Goal: Task Accomplishment & Management: Use online tool/utility

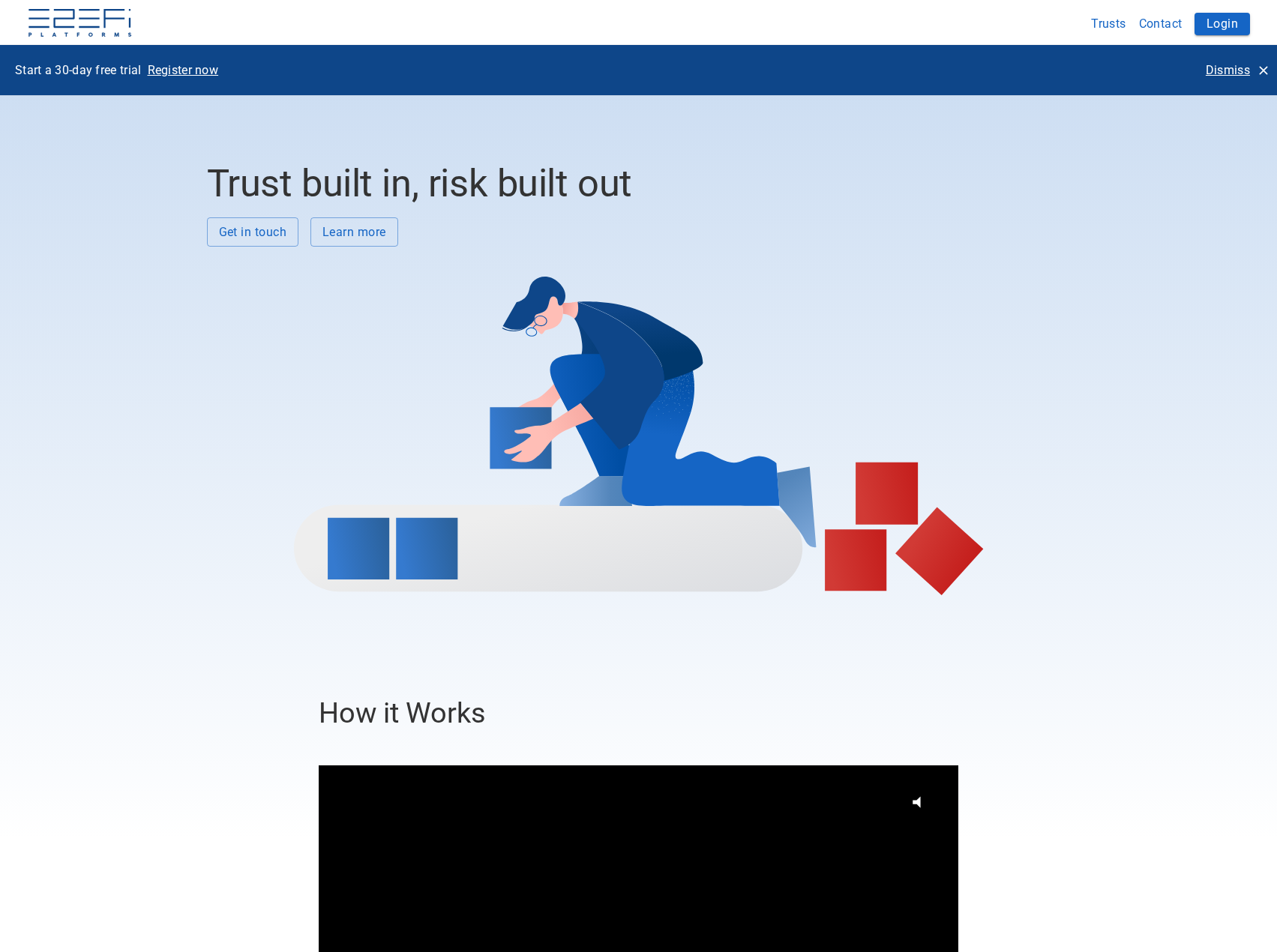
click at [1236, 67] on p "Dismiss" at bounding box center [1228, 70] width 44 height 17
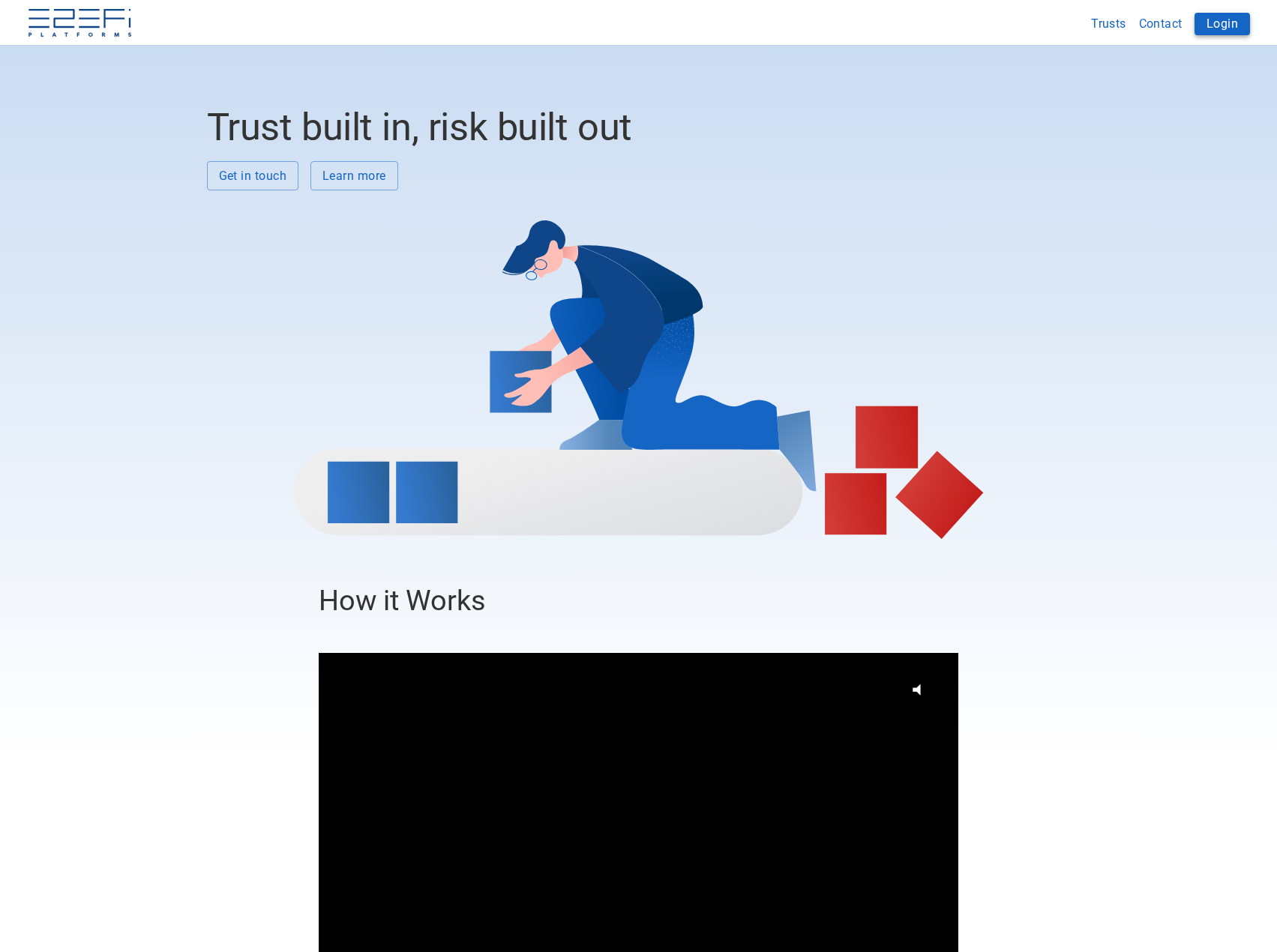
click at [1218, 26] on button "Login" at bounding box center [1222, 24] width 56 height 22
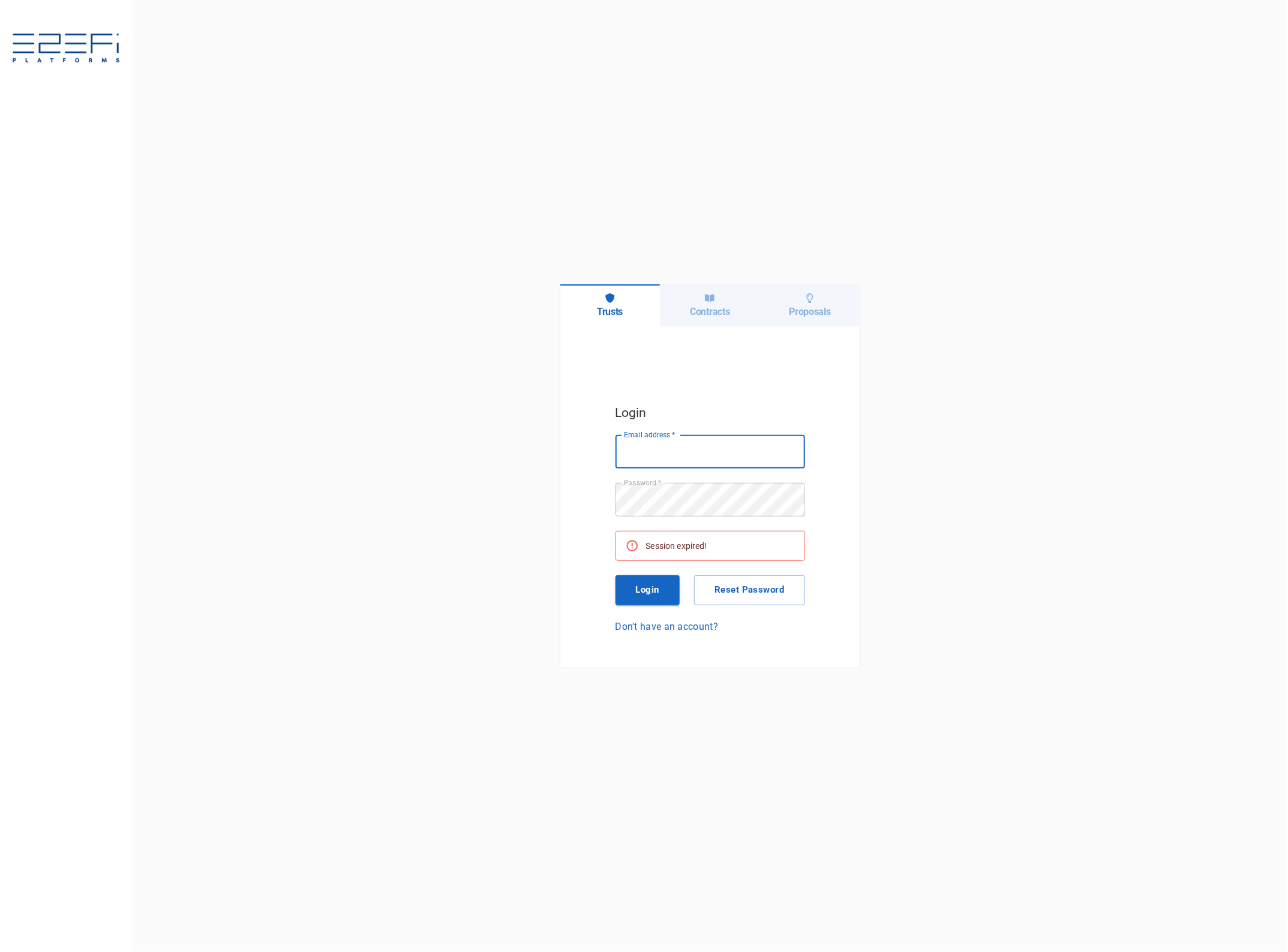
click at [697, 441] on input "Email address   *" at bounding box center [710, 452] width 189 height 33
type input "[EMAIL_ADDRESS][DOMAIN_NAME]"
click at [657, 587] on button "Login" at bounding box center [648, 590] width 65 height 30
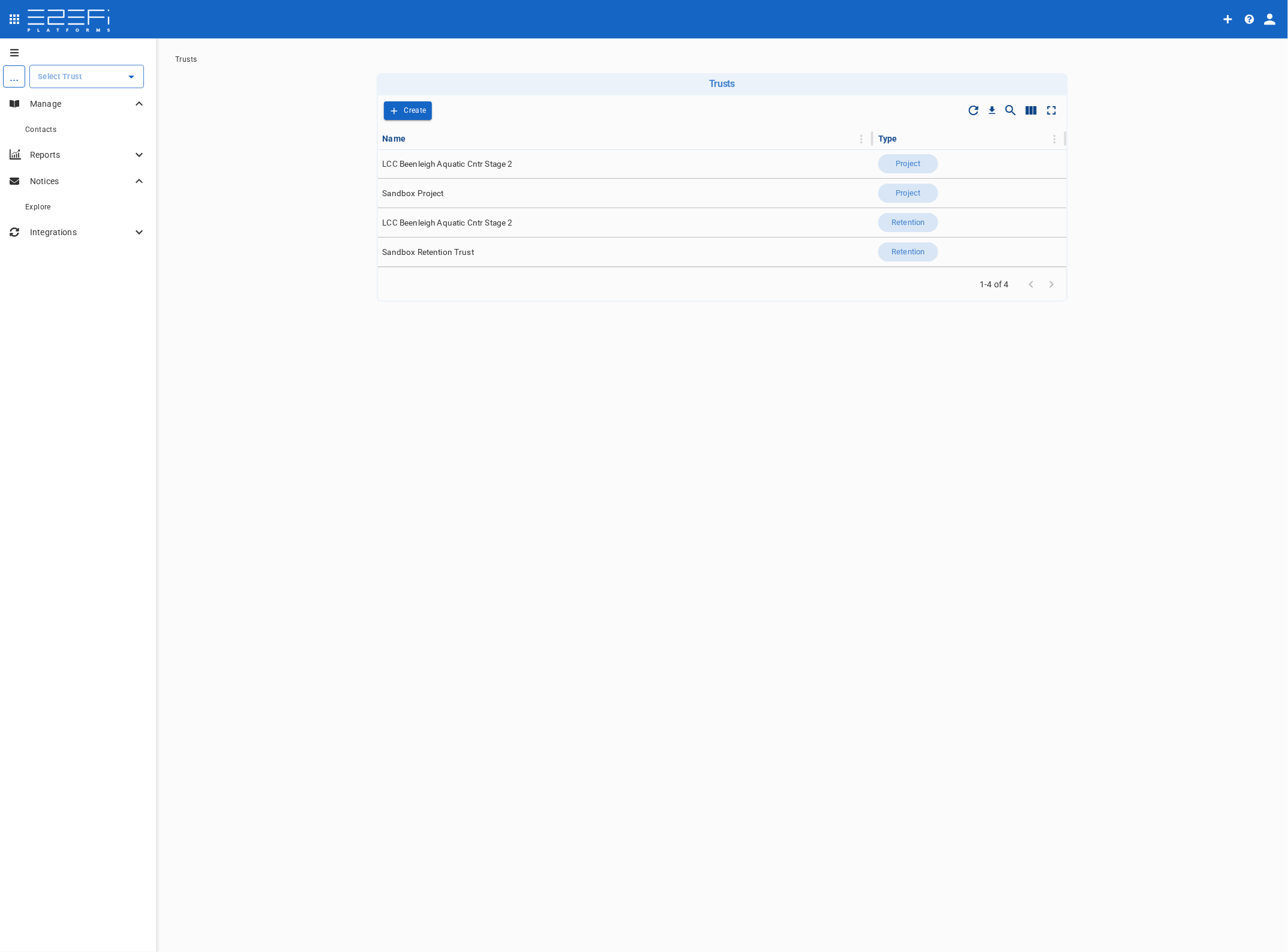
click at [60, 79] on input "text" at bounding box center [78, 77] width 86 height 12
click at [53, 133] on p "LCC Beenleigh A..." at bounding box center [59, 137] width 79 height 14
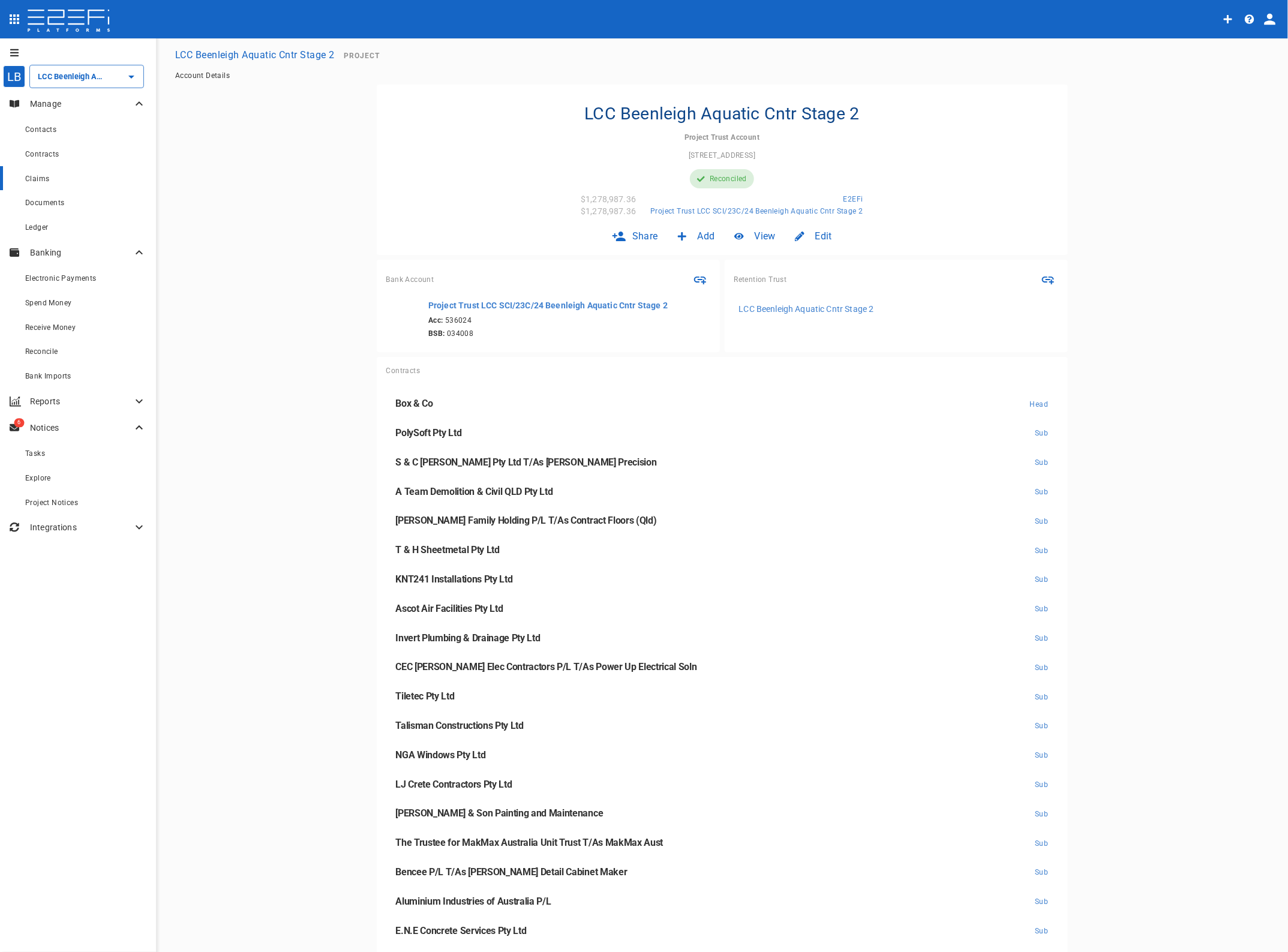
click at [39, 177] on span "Claims" at bounding box center [37, 178] width 24 height 8
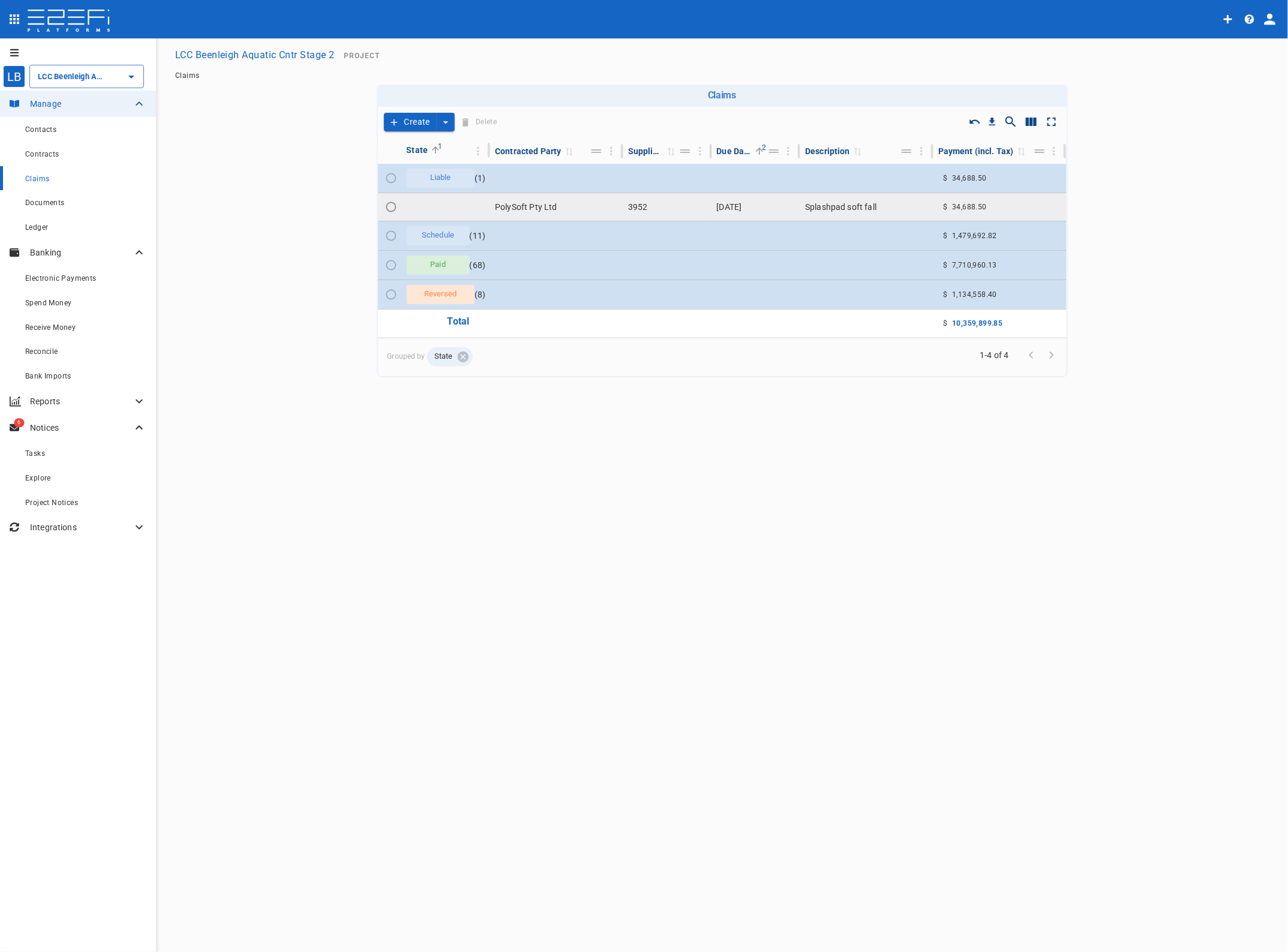
click at [513, 206] on td "PolySoft Pty Ltd" at bounding box center [556, 207] width 133 height 27
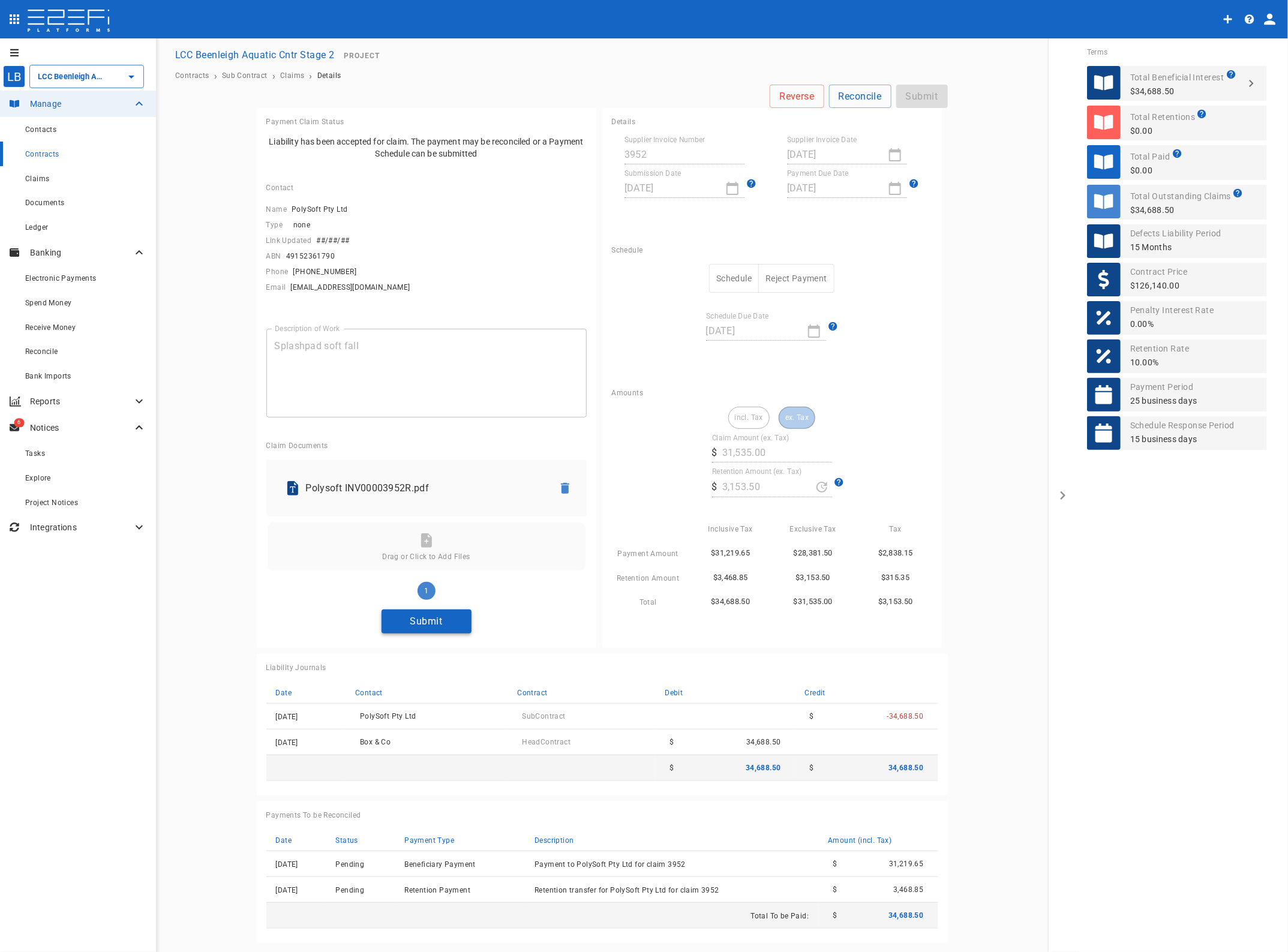
click at [425, 618] on button "Submit" at bounding box center [426, 621] width 90 height 23
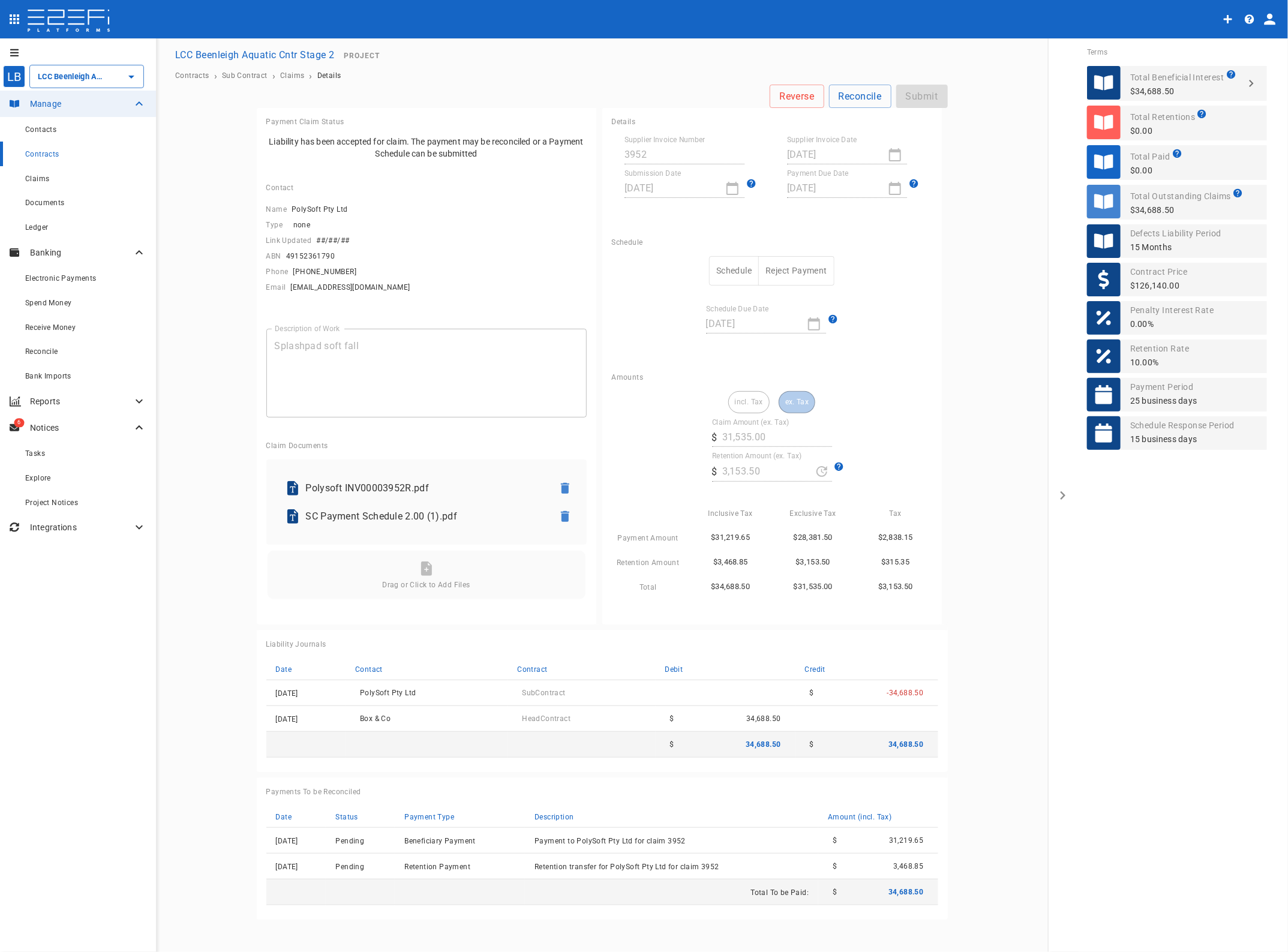
click at [734, 269] on button "Schedule" at bounding box center [734, 271] width 50 height 29
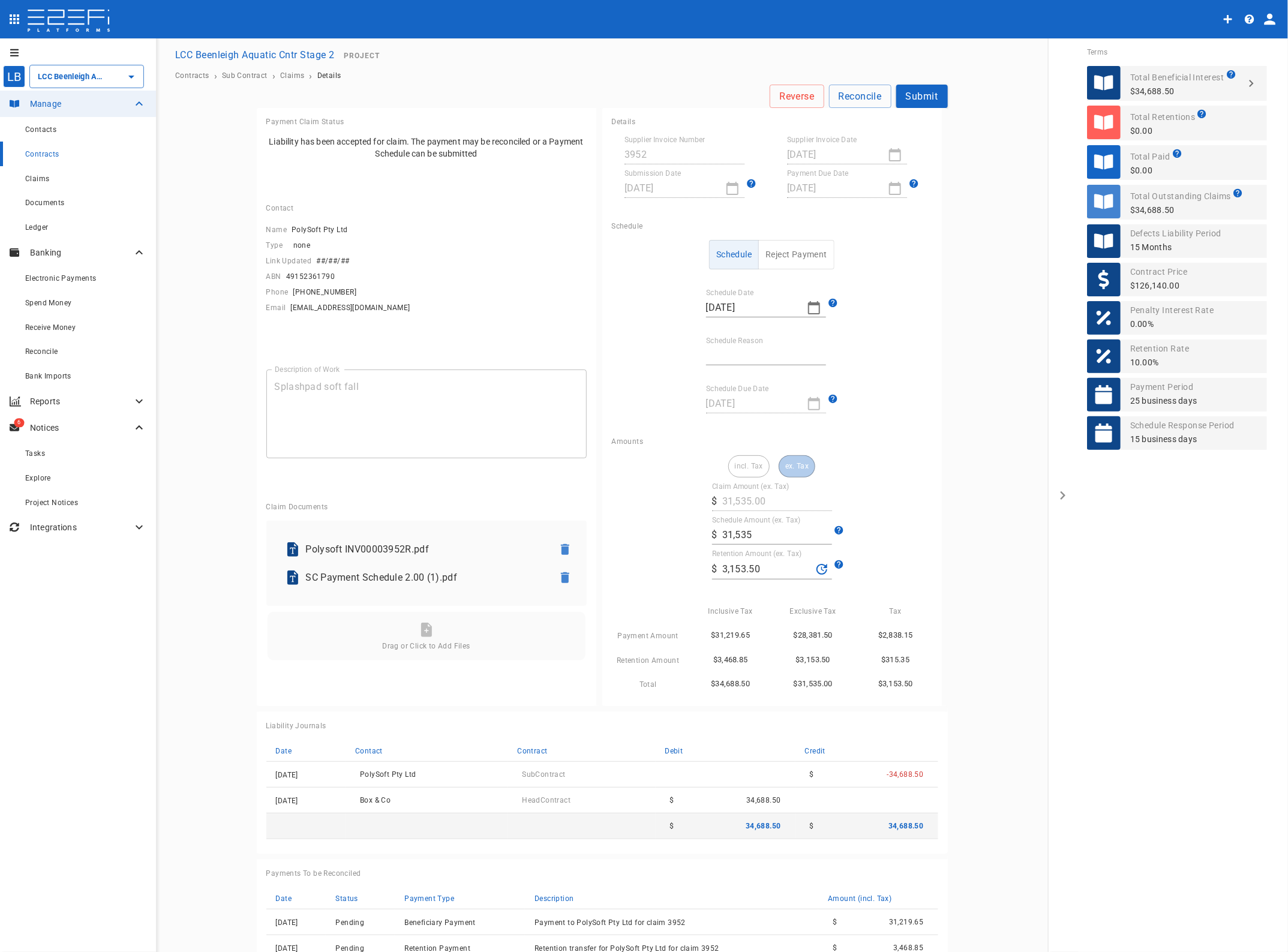
click at [753, 355] on input "Schedule Reason" at bounding box center [766, 356] width 120 height 19
type input "Paid in full"
click at [914, 94] on button "Submit" at bounding box center [922, 96] width 52 height 23
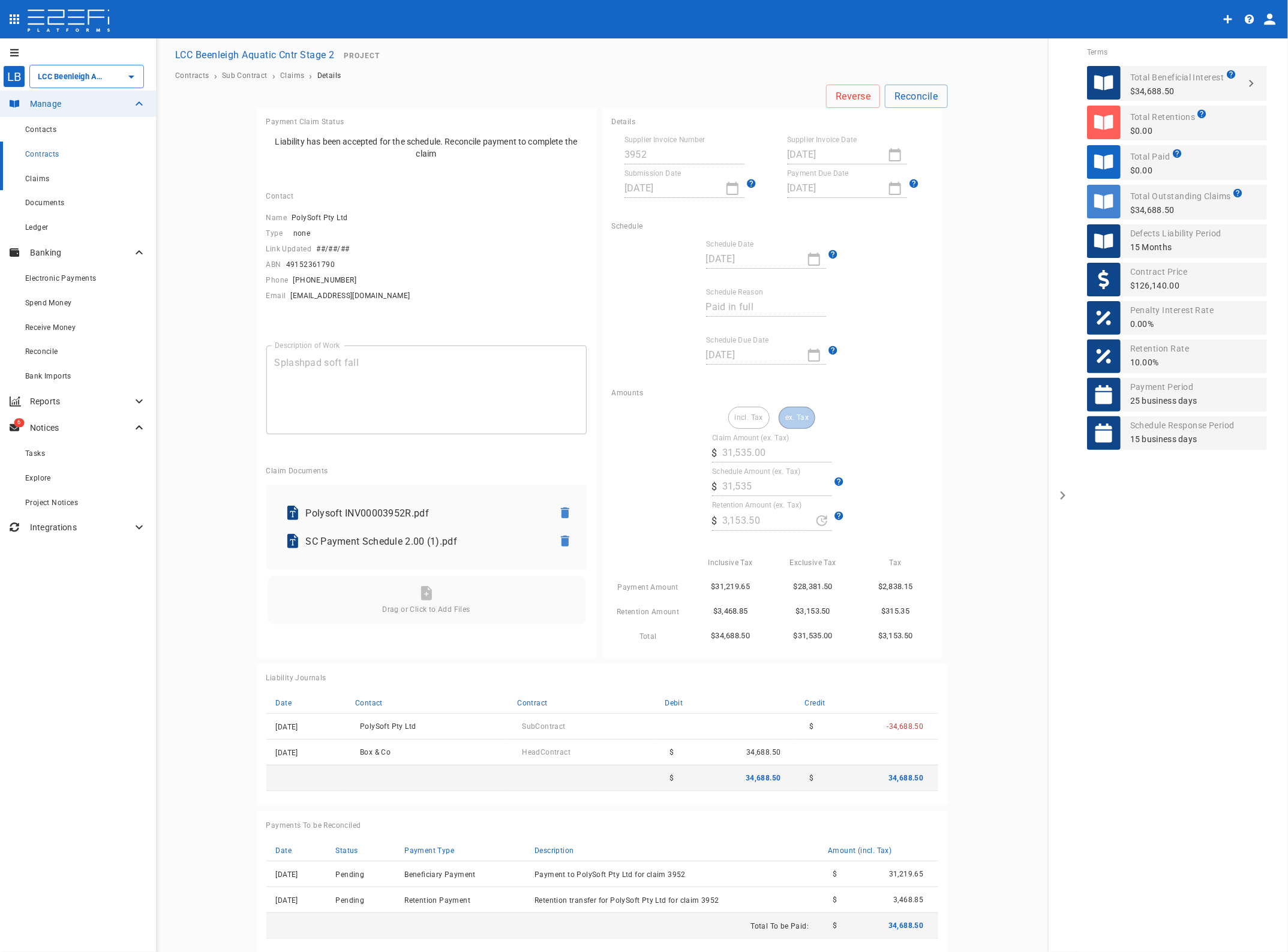
click at [42, 174] on span "Claims" at bounding box center [37, 178] width 24 height 8
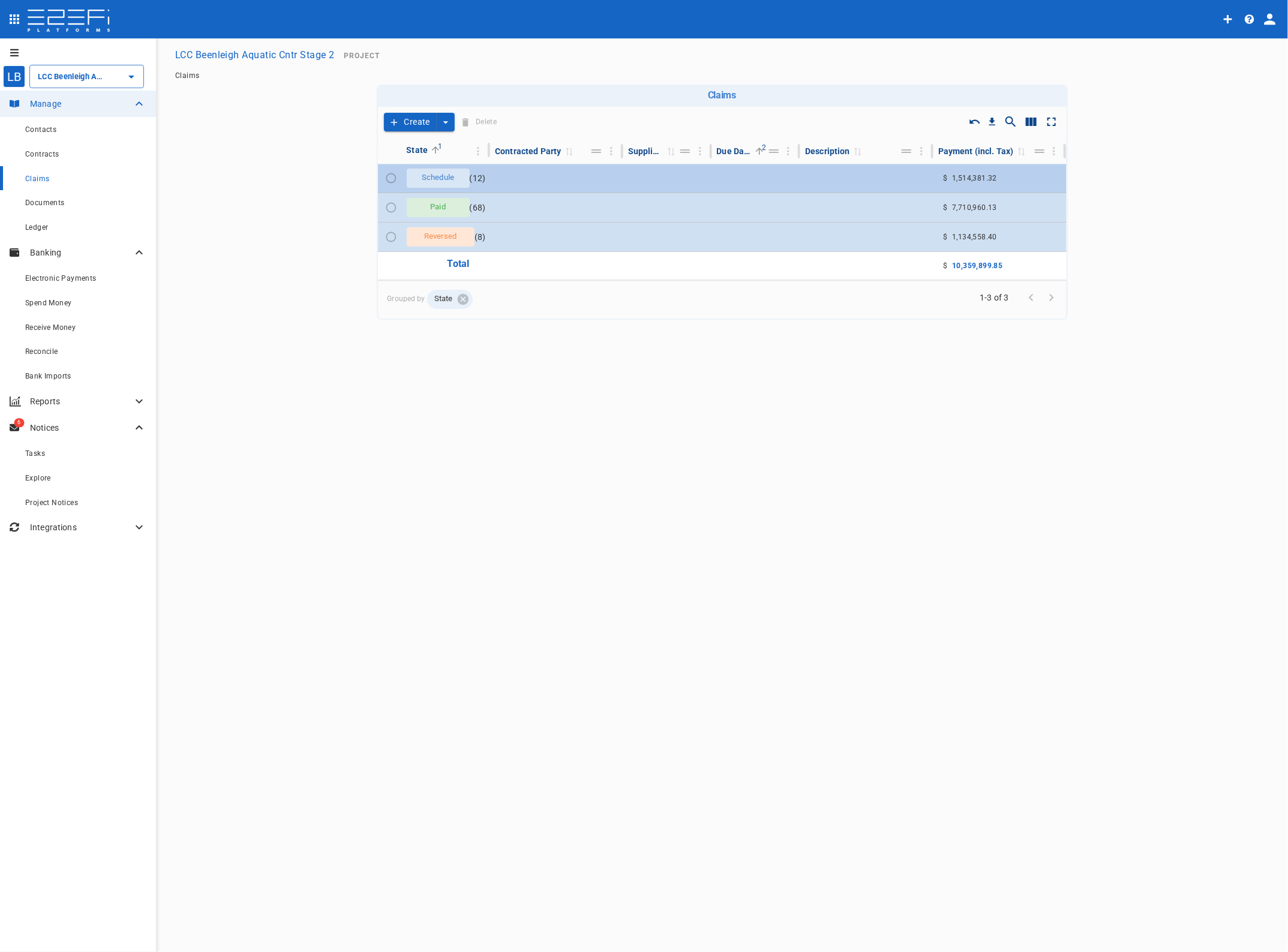
click at [557, 174] on td at bounding box center [556, 178] width 133 height 29
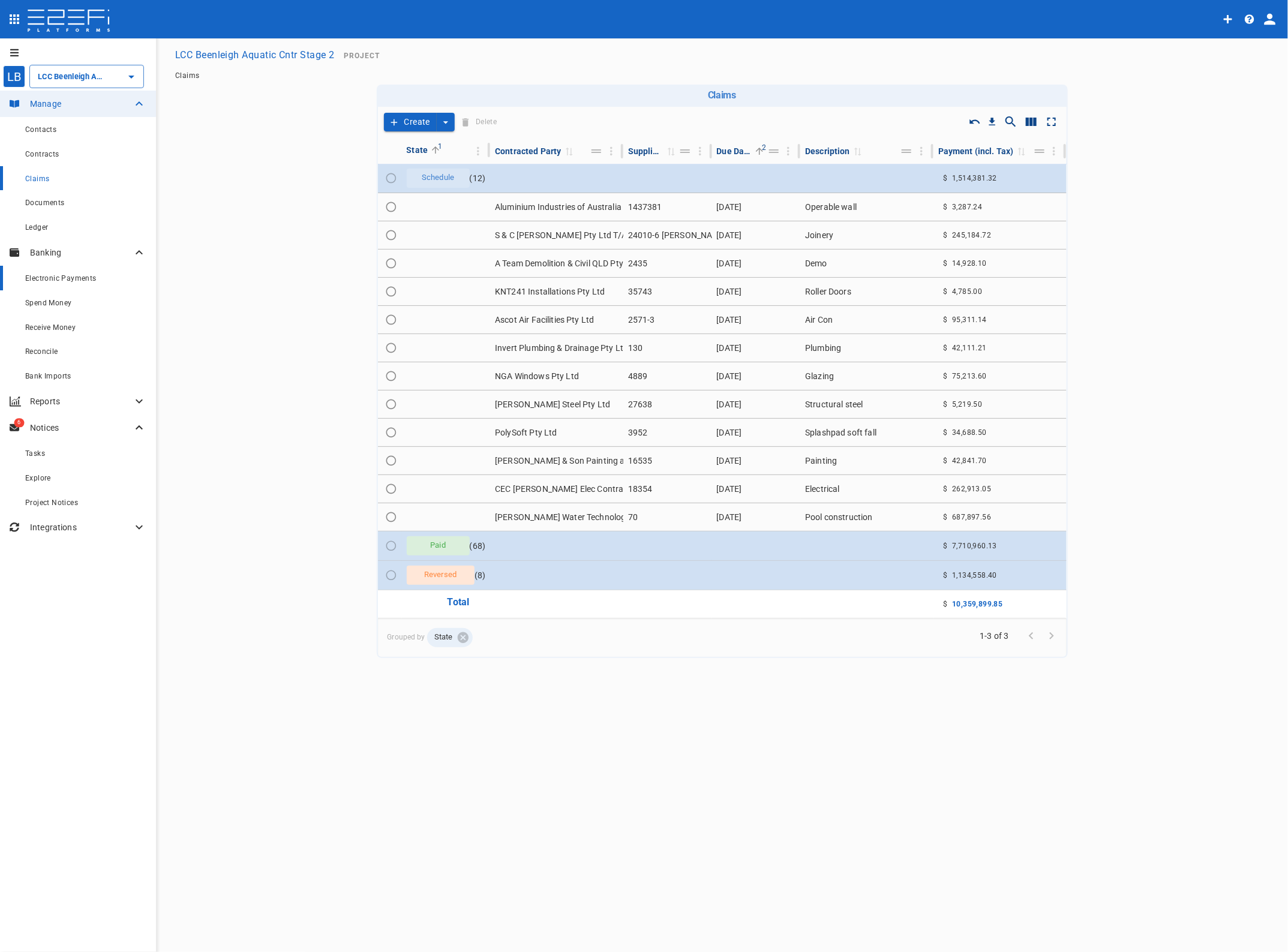
click at [49, 274] on span "Electronic Payments" at bounding box center [61, 278] width 71 height 8
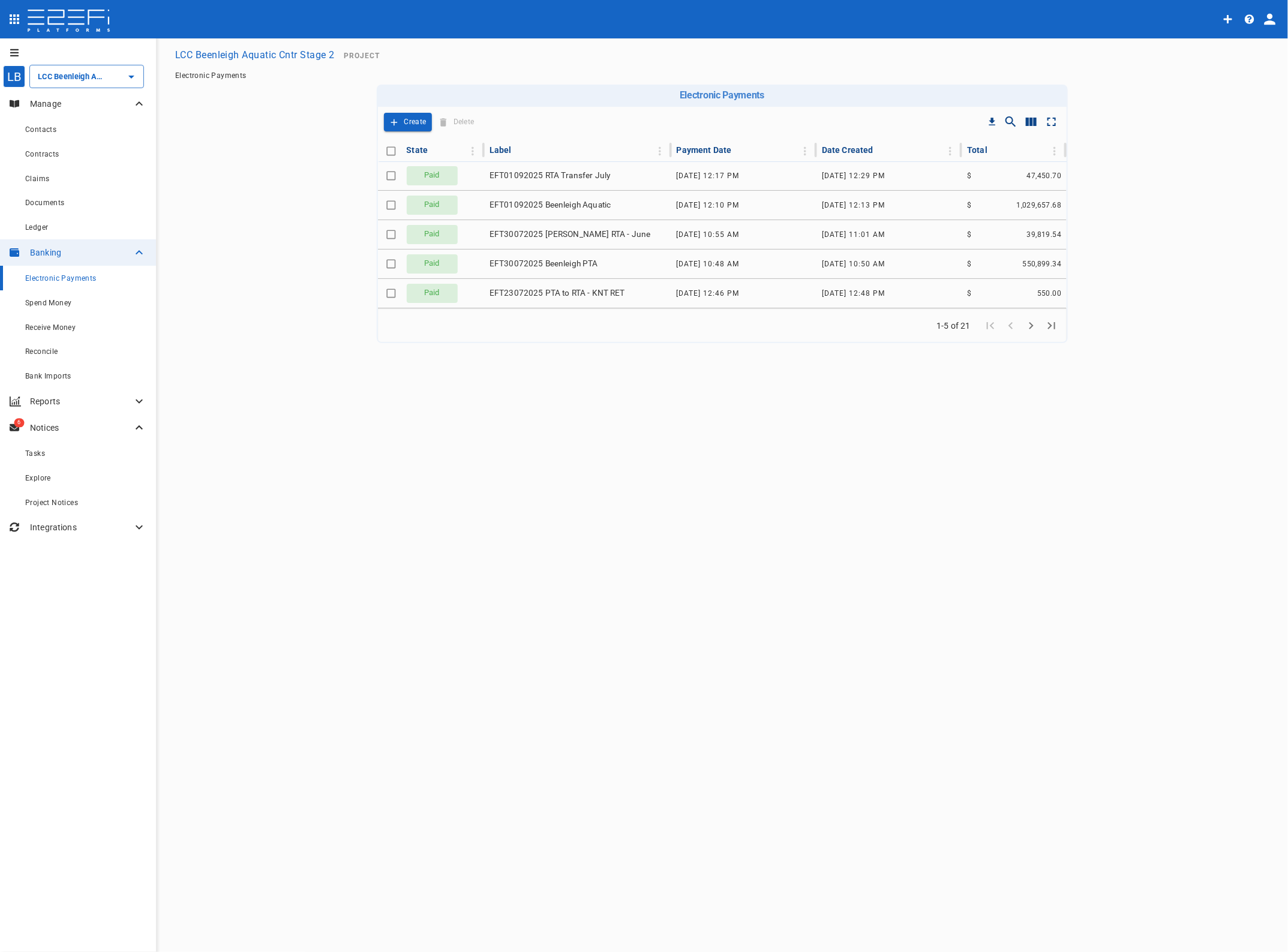
click at [39, 277] on span "Electronic Payments" at bounding box center [61, 278] width 71 height 8
click at [496, 175] on span "EFT01092025 RTA Transfer July" at bounding box center [549, 175] width 120 height 12
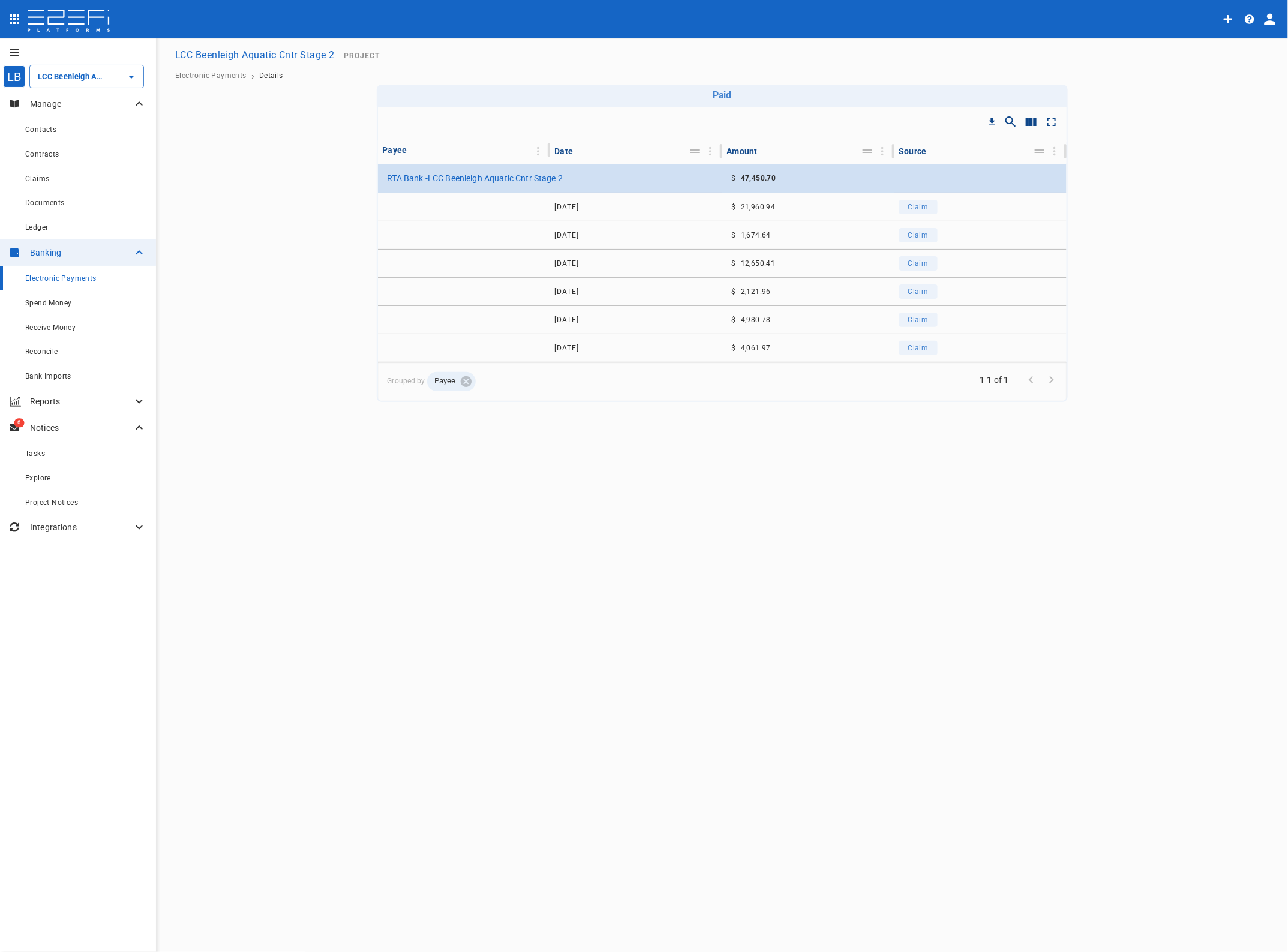
click at [53, 277] on span "Electronic Payments" at bounding box center [61, 278] width 71 height 8
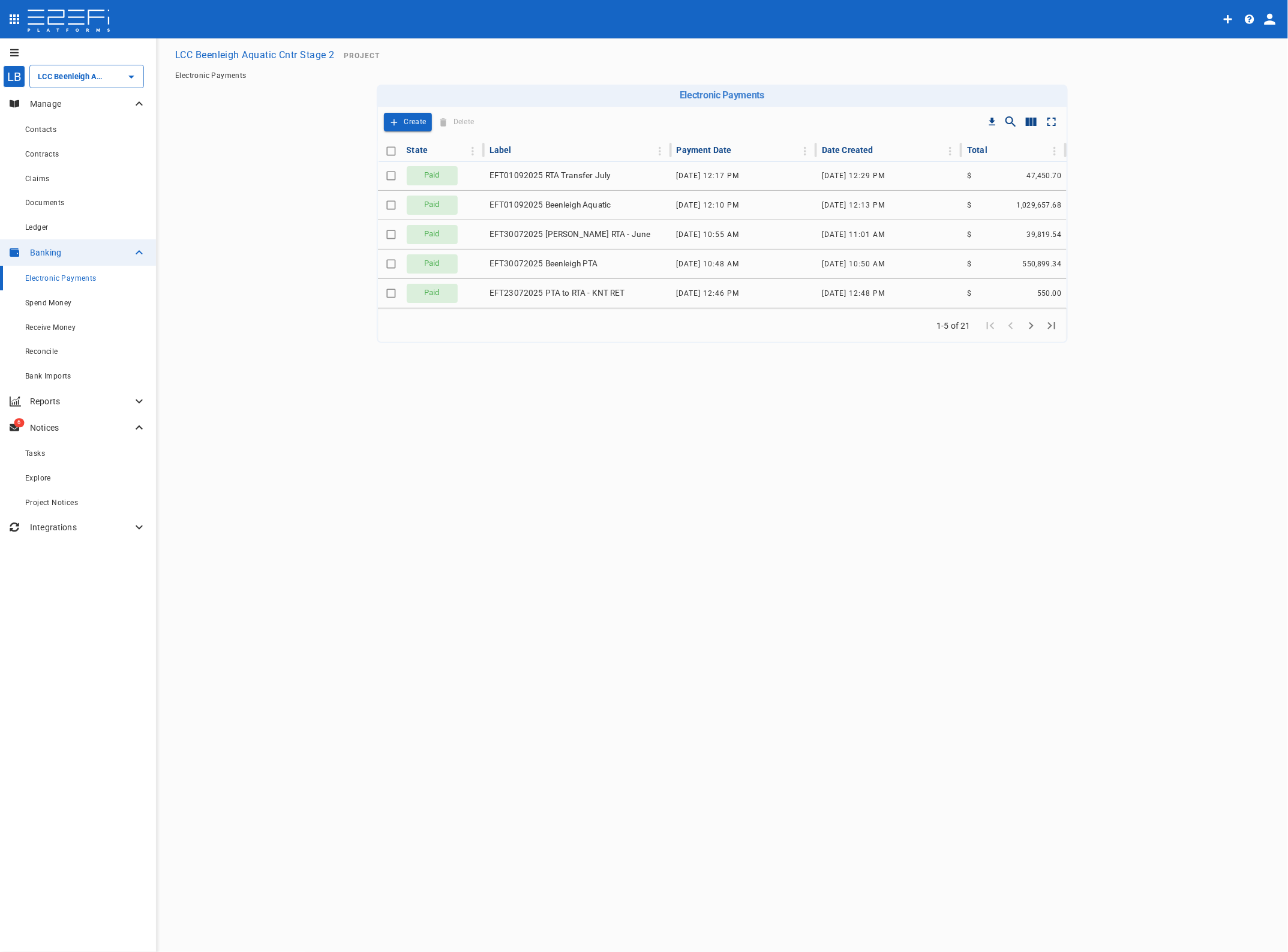
click at [41, 274] on span "Electronic Payments" at bounding box center [61, 278] width 71 height 8
click at [52, 277] on span "Electronic Payments" at bounding box center [61, 278] width 71 height 8
click at [410, 118] on p "Create" at bounding box center [415, 122] width 22 height 14
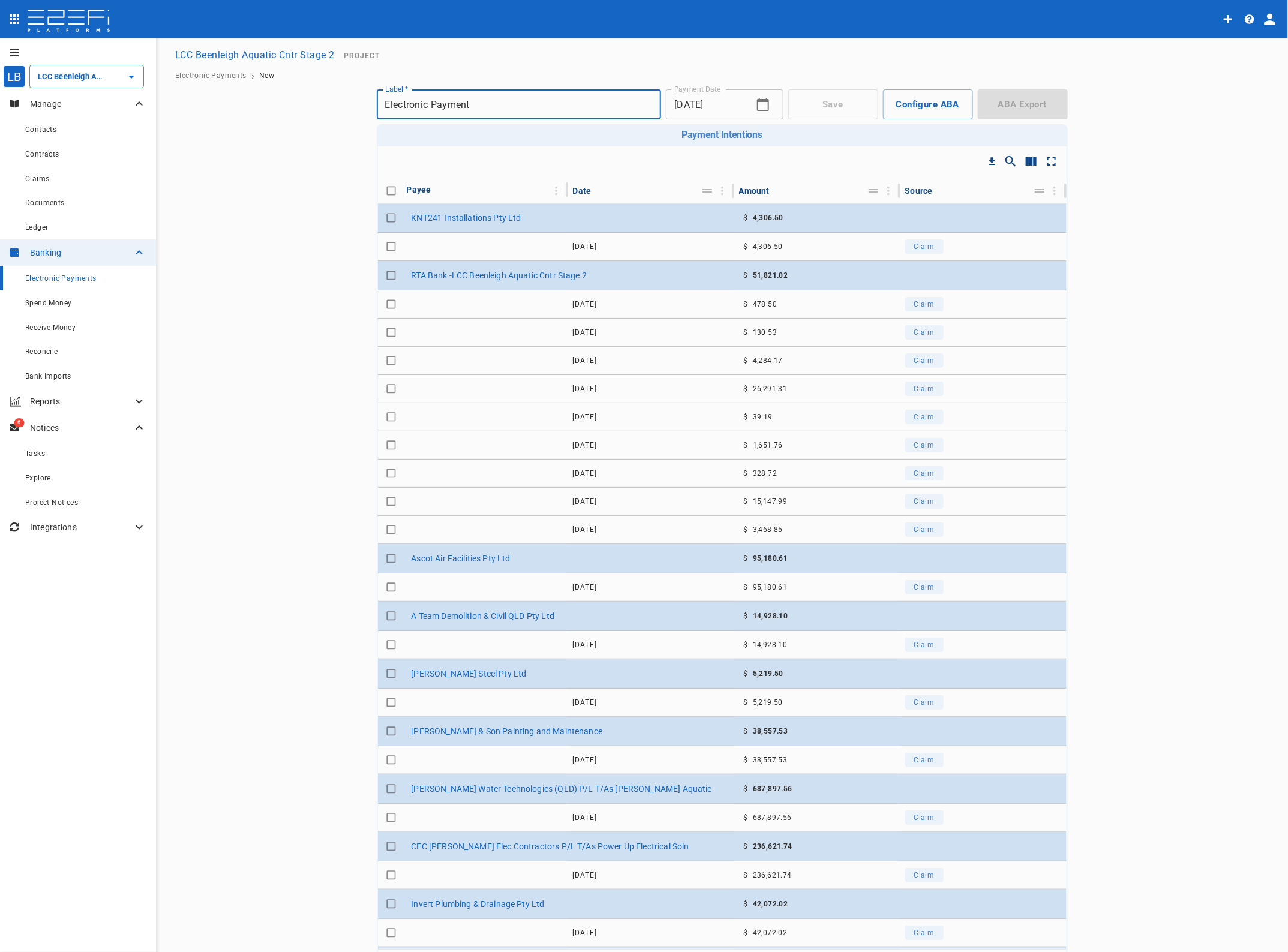
drag, startPoint x: 483, startPoint y: 103, endPoint x: 207, endPoint y: 109, distance: 276.1
click at [207, 109] on main "LCC Beenleigh Aquatic Cntr Stage 2 Project Electronic Payments › New Save Confi…" at bounding box center [722, 534] width 1104 height 981
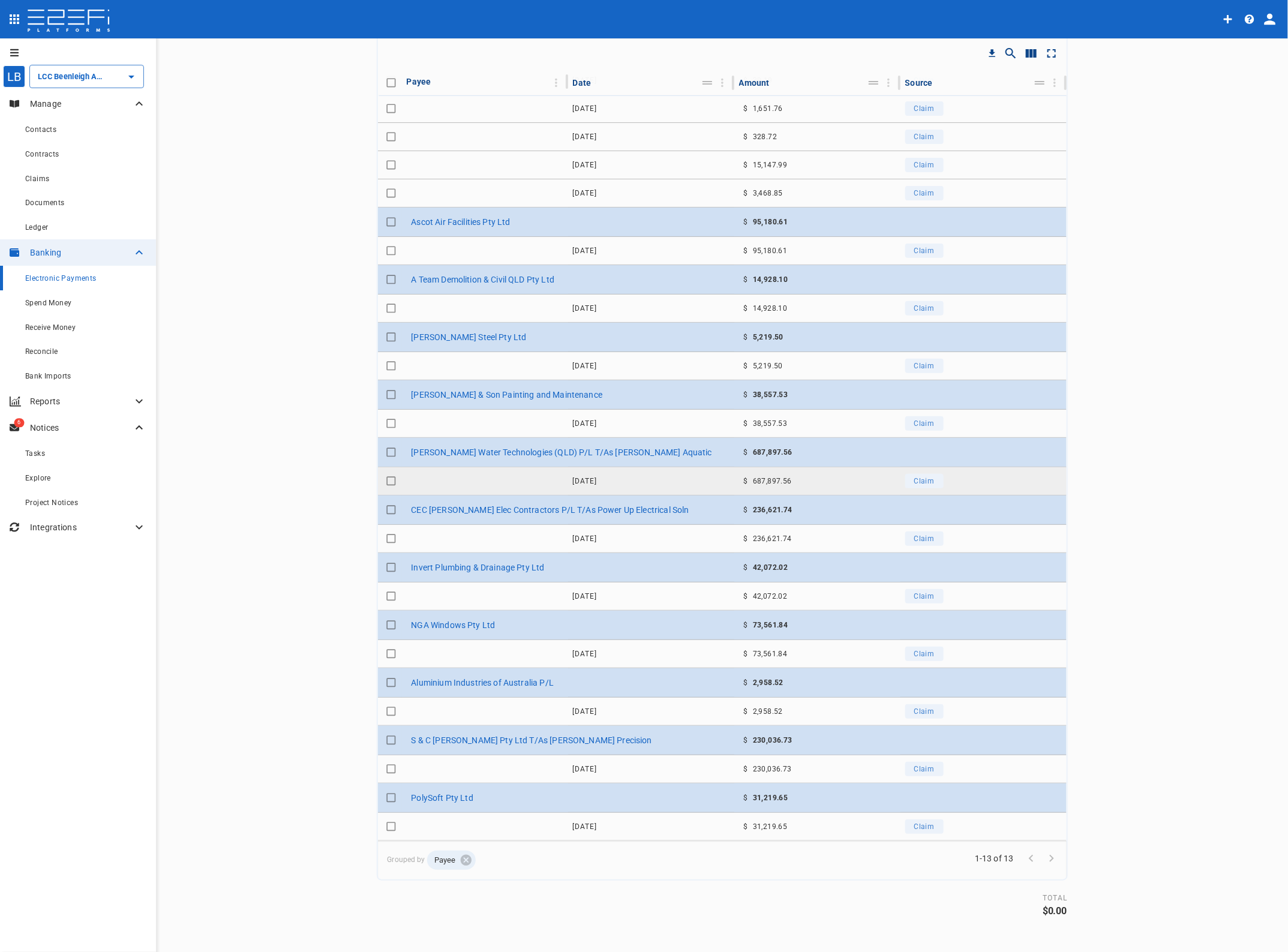
scroll to position [111, 0]
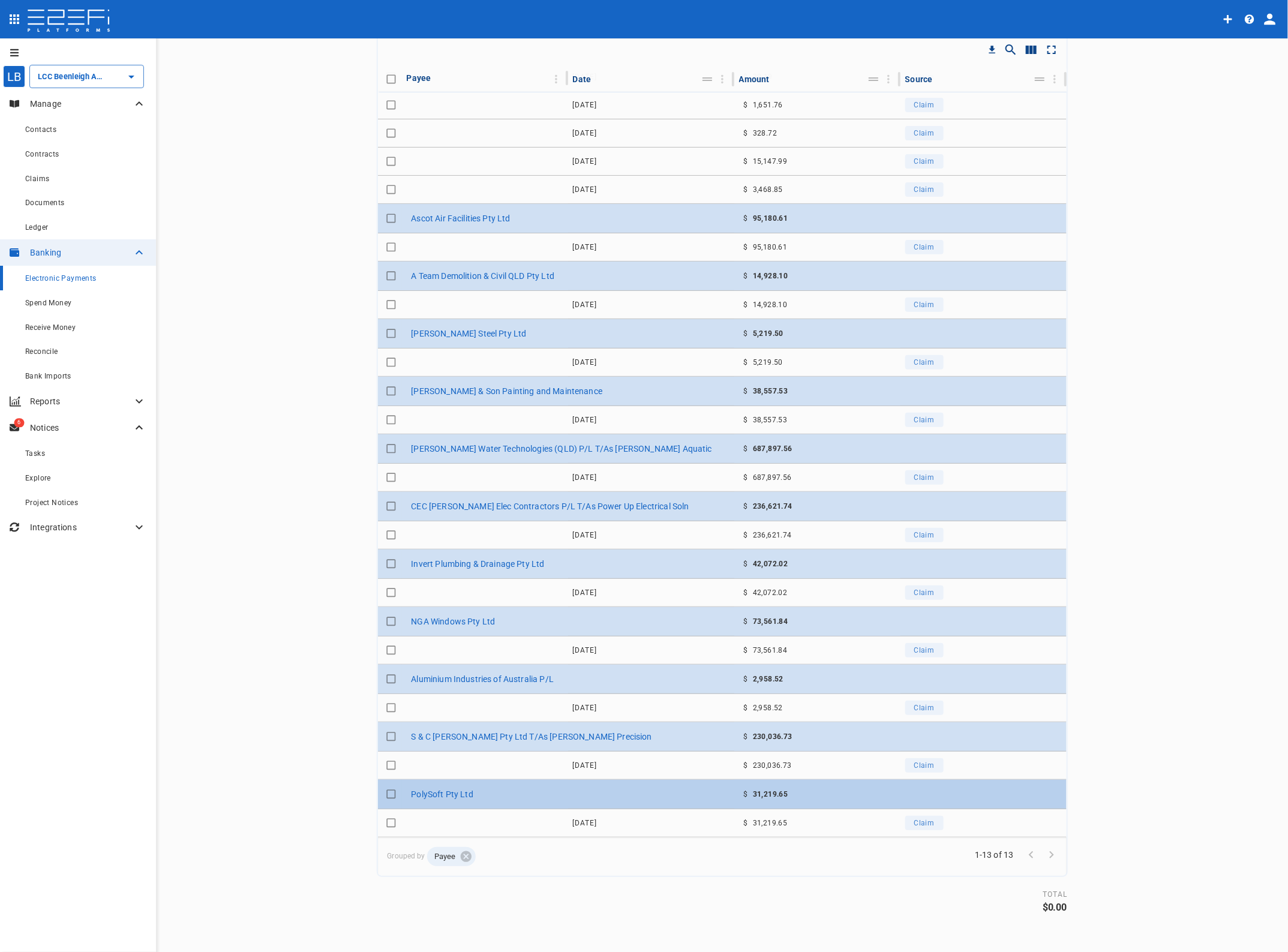
type input "EFT17092025 Polysoft"
click at [385, 795] on input "Toggle select row" at bounding box center [391, 794] width 17 height 17
checkbox input "true"
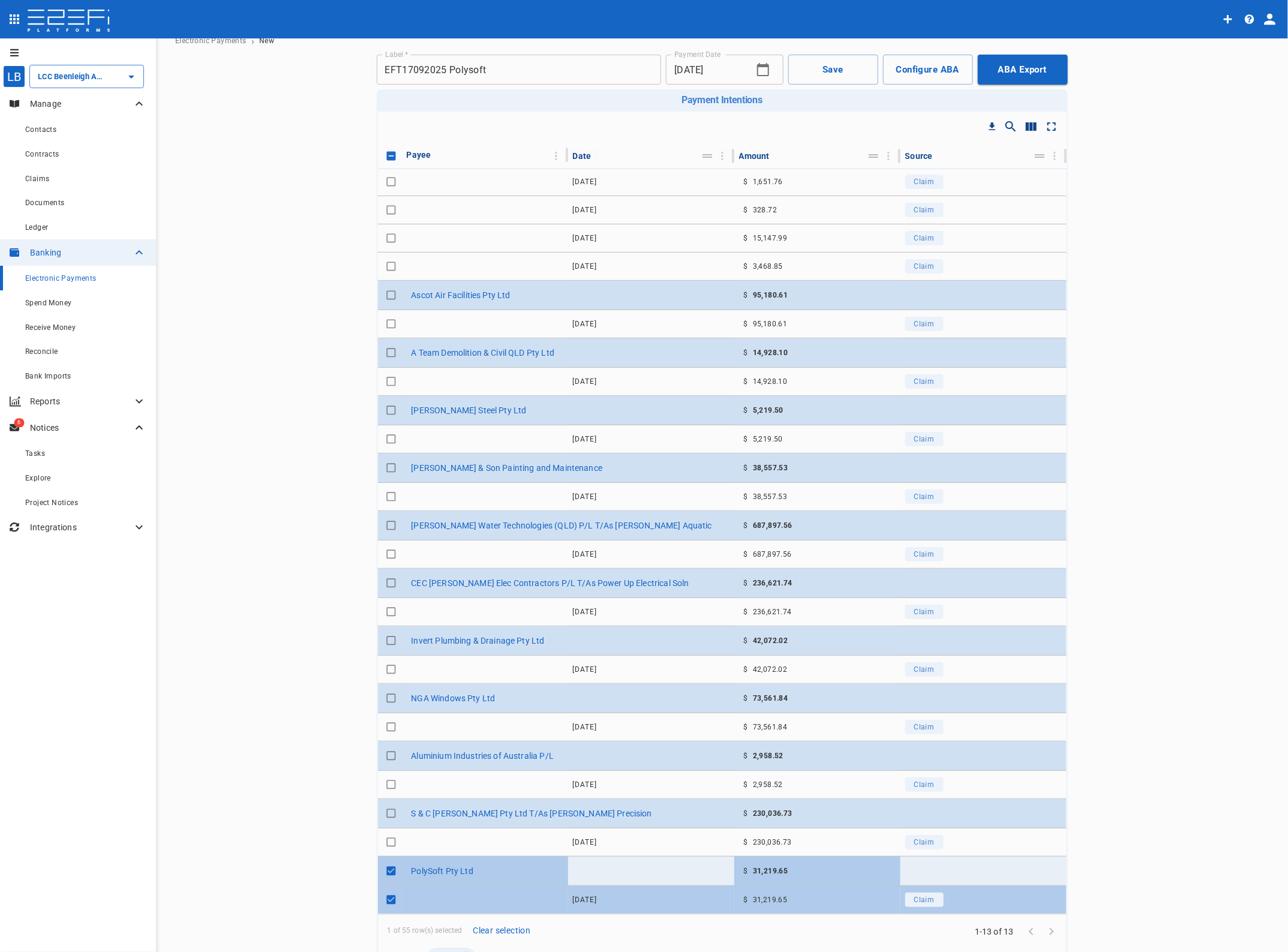
scroll to position [0, 0]
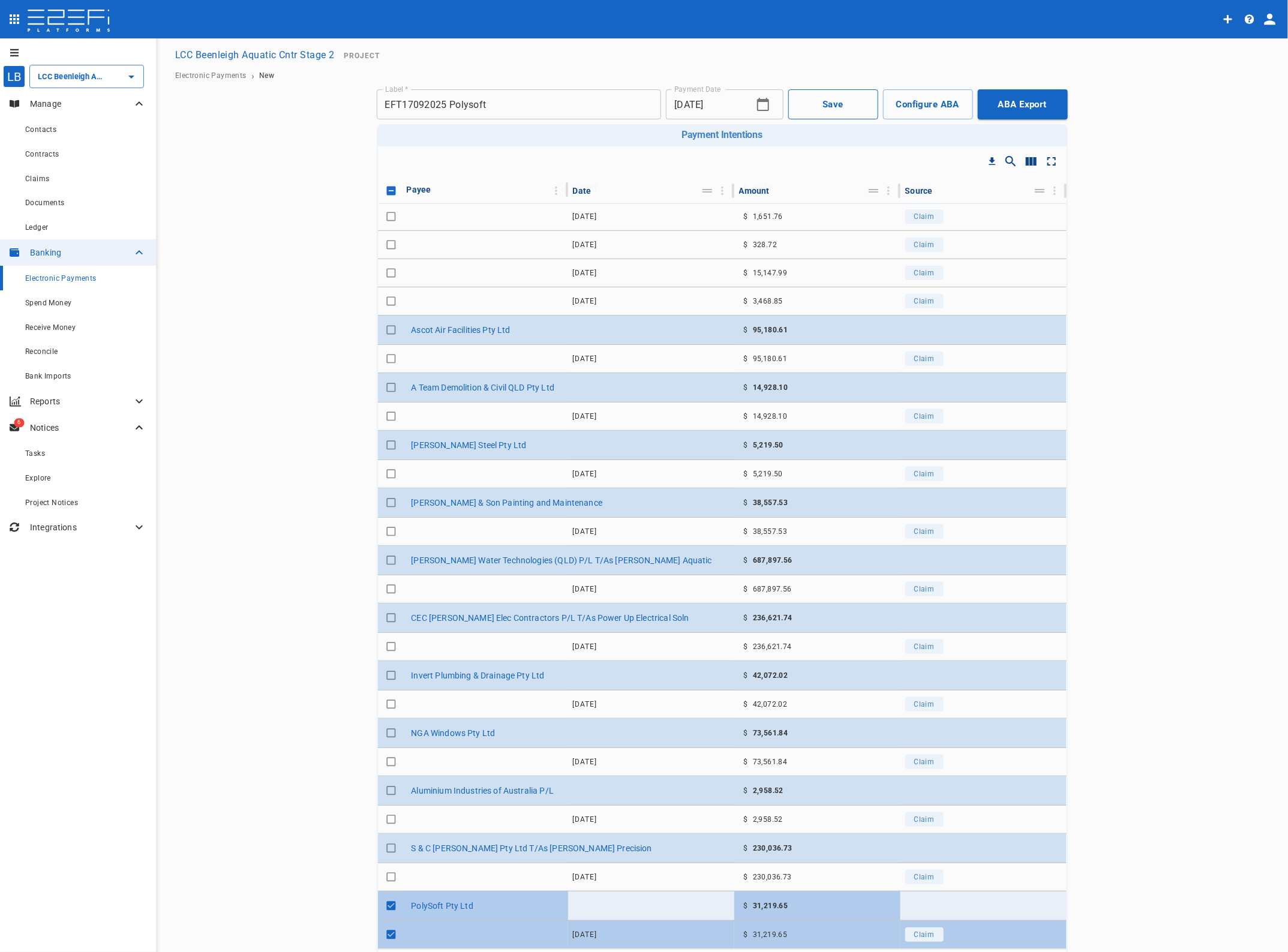
click at [832, 103] on button "Save" at bounding box center [834, 105] width 90 height 30
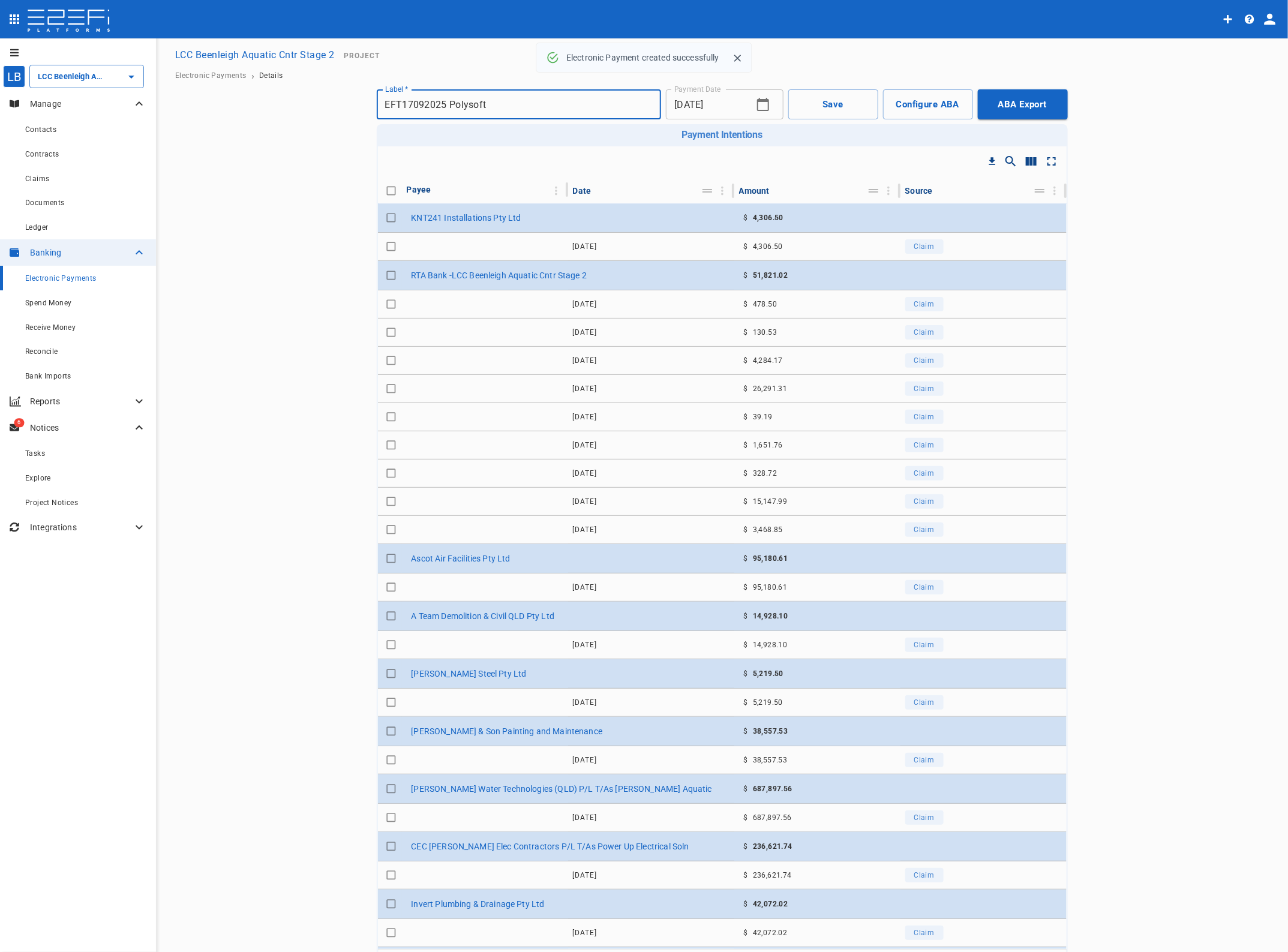
checkbox input "true"
click at [1023, 105] on button "ABA Export" at bounding box center [1023, 105] width 90 height 30
